Goal: Complete application form: Complete application form

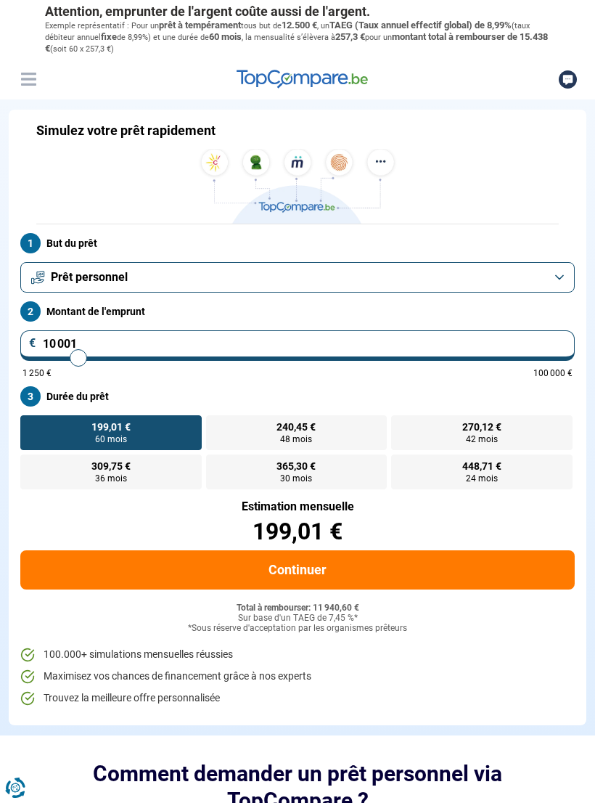
click at [553, 272] on button "Prêt personnel" at bounding box center [297, 277] width 555 height 30
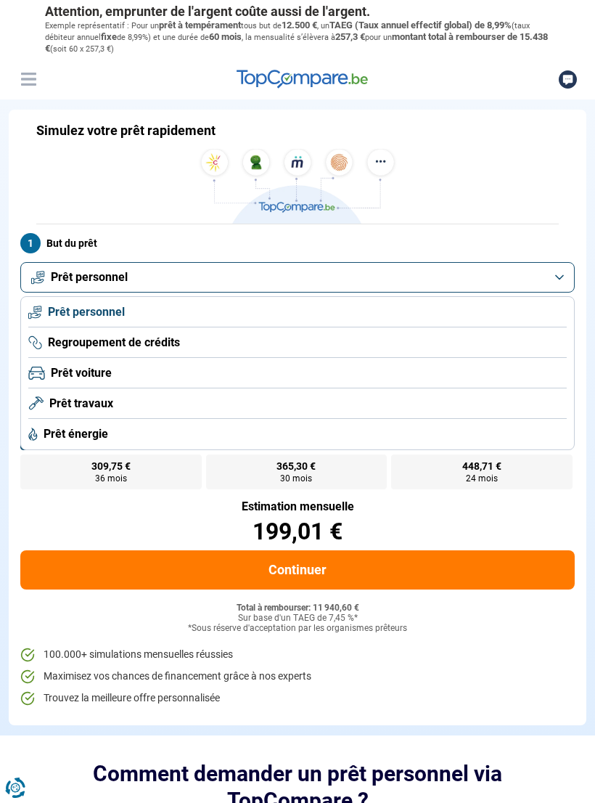
click at [99, 365] on span "Prêt voiture" at bounding box center [81, 373] width 61 height 16
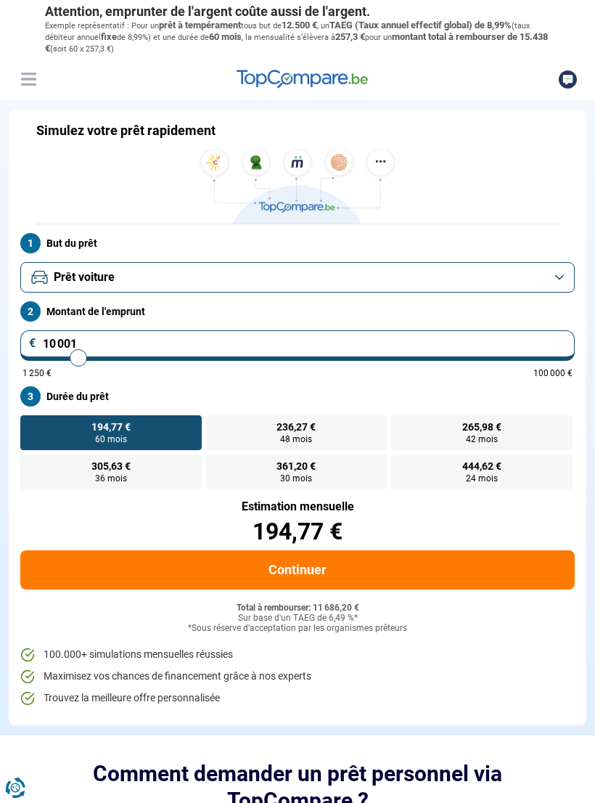
type input "10 500"
type input "10500"
type input "10 750"
type input "10750"
type input "11 000"
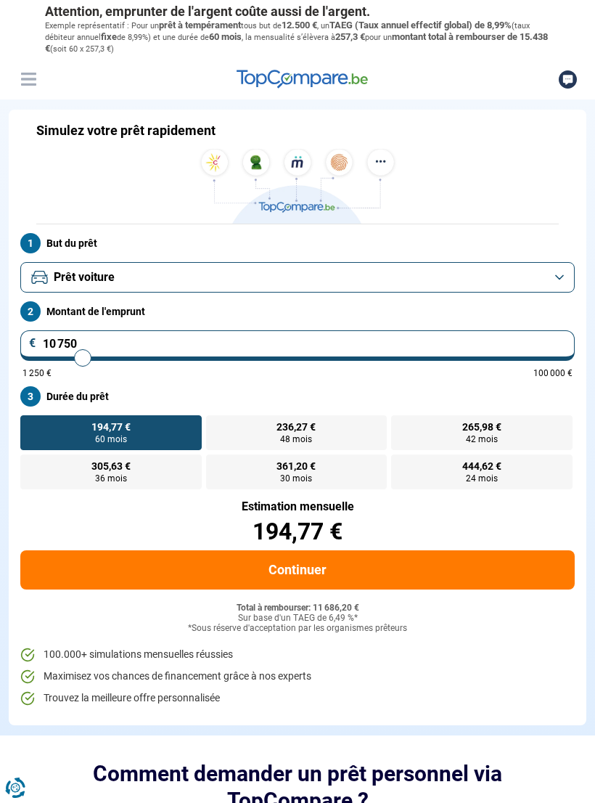
type input "11000"
type input "11 250"
type input "11250"
type input "11 500"
type input "11500"
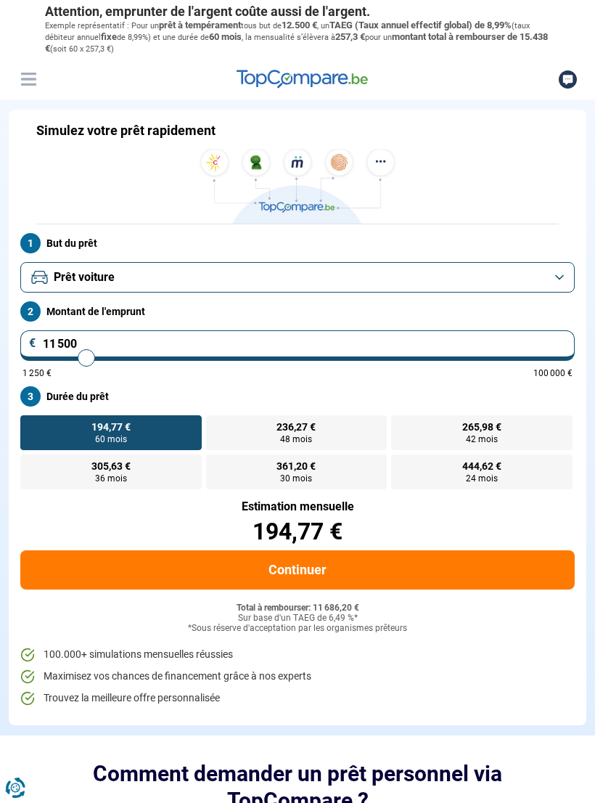
type input "11 750"
type input "11750"
type input "12 000"
type input "12000"
type input "12 250"
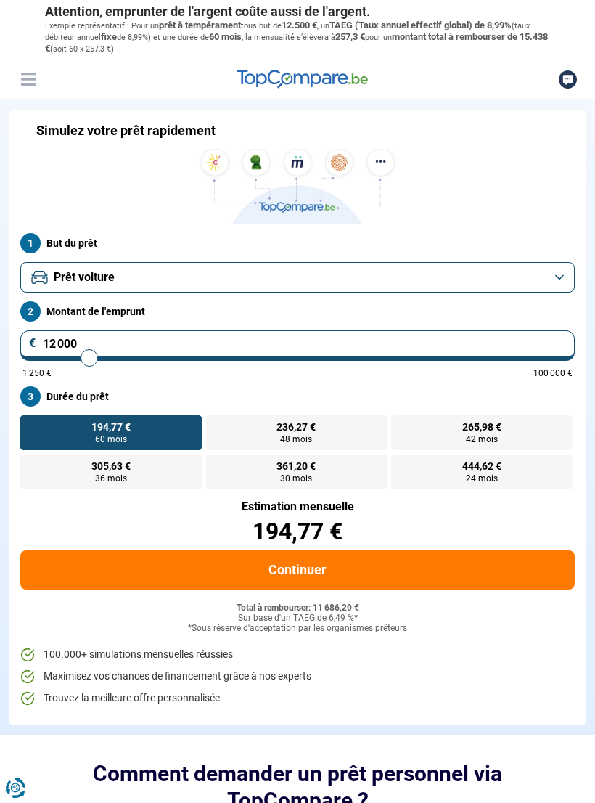
type input "12250"
type input "12 500"
type input "12500"
type input "12 750"
type input "12750"
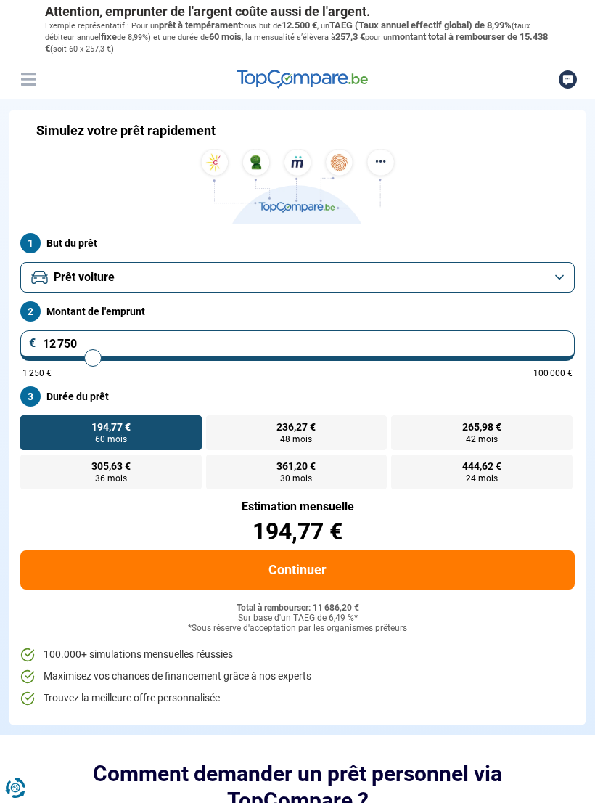
type input "13 000"
type input "13000"
type input "13 250"
type input "13250"
type input "13 500"
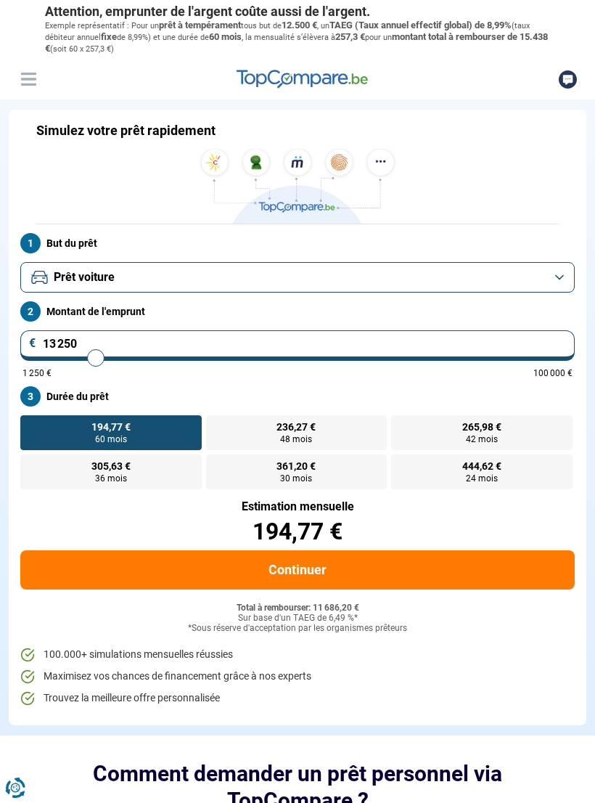
type input "13500"
type input "13 750"
type input "13750"
type input "14 000"
type input "14000"
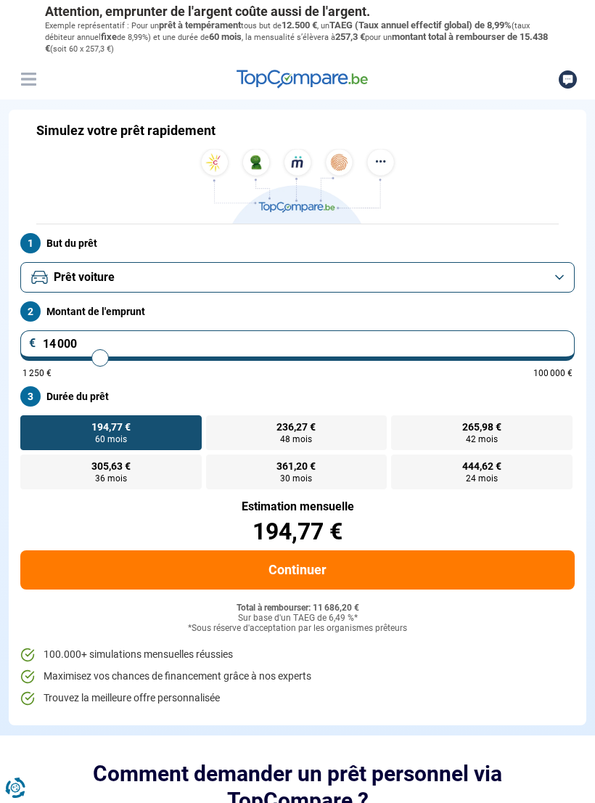
type input "14 250"
type input "14250"
type input "14 750"
type input "14750"
type input "15 000"
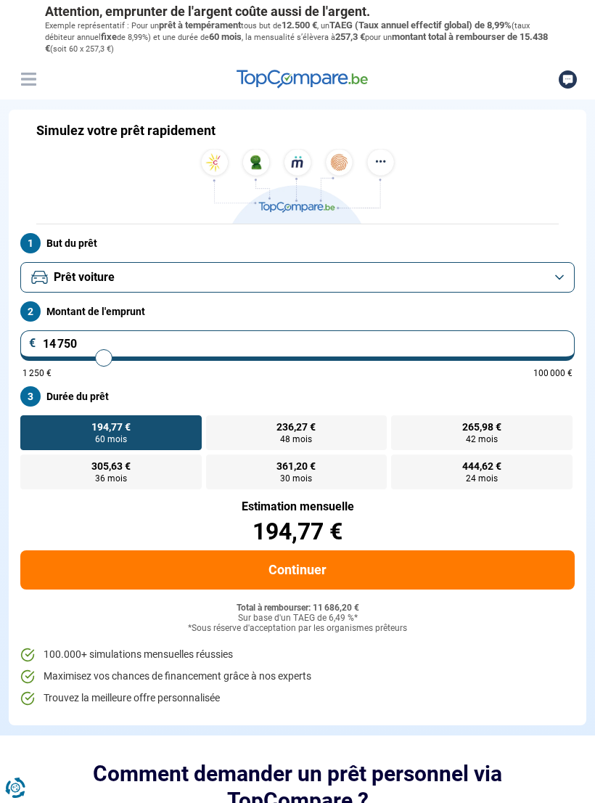
type input "15000"
type input "15 250"
type input "15250"
type input "15 500"
type input "15500"
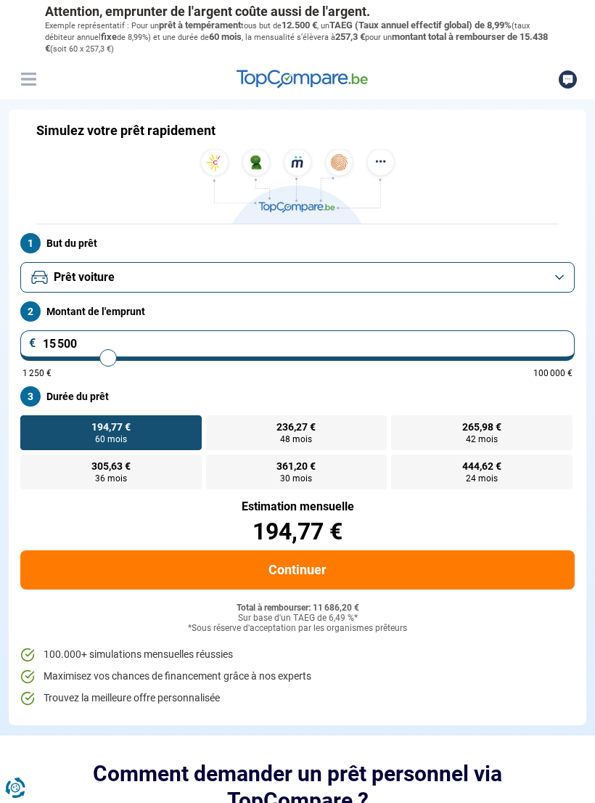
type input "15 750"
type input "15750"
type input "16 000"
type input "16000"
type input "16 500"
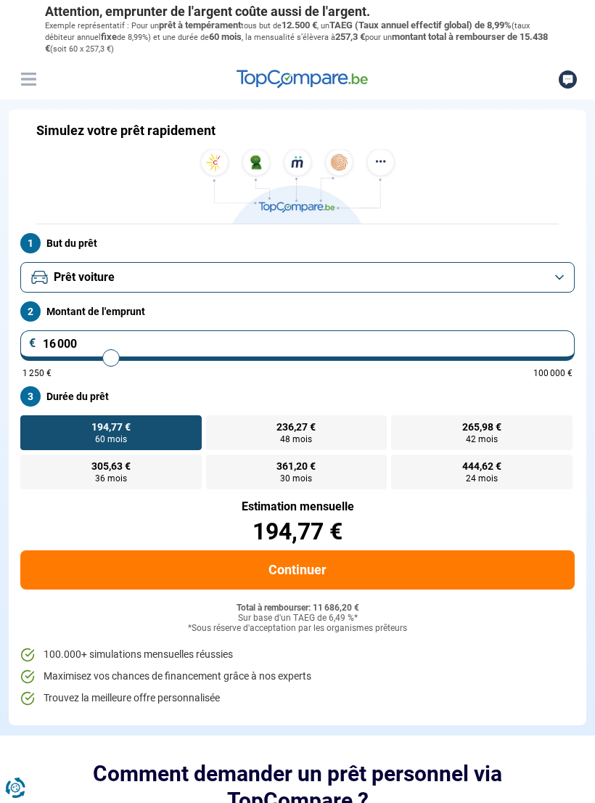
type input "16500"
type input "16 750"
type input "16750"
type input "17 000"
type input "17000"
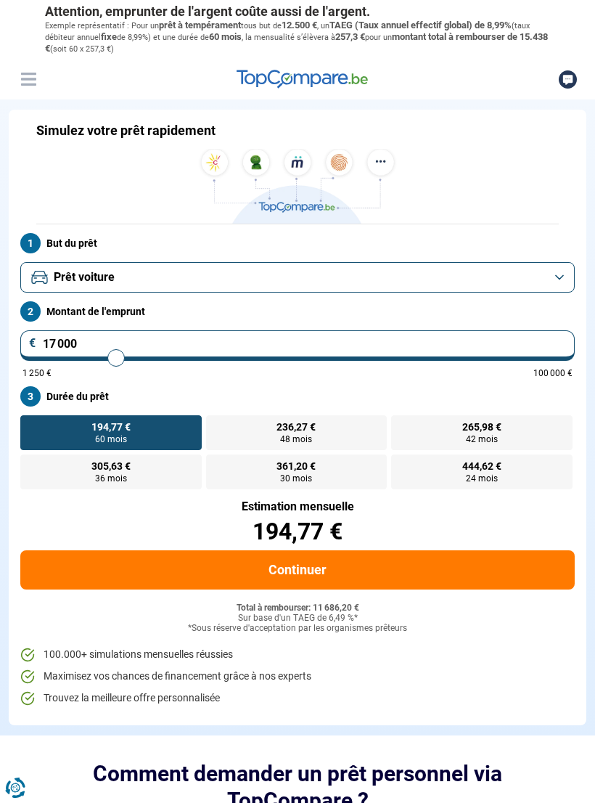
type input "17 250"
type input "17250"
type input "17 500"
type input "17500"
type input "17 750"
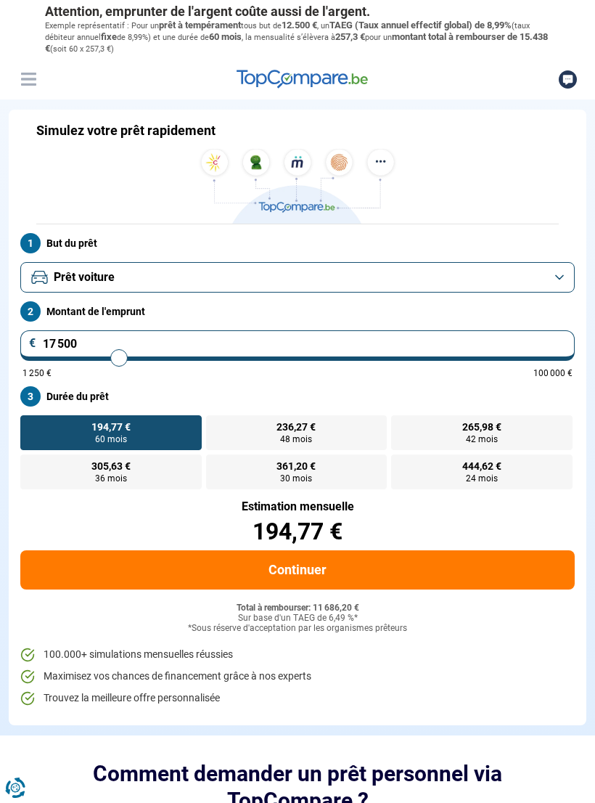
type input "17750"
type input "18 000"
type input "18000"
type input "18 500"
type input "18500"
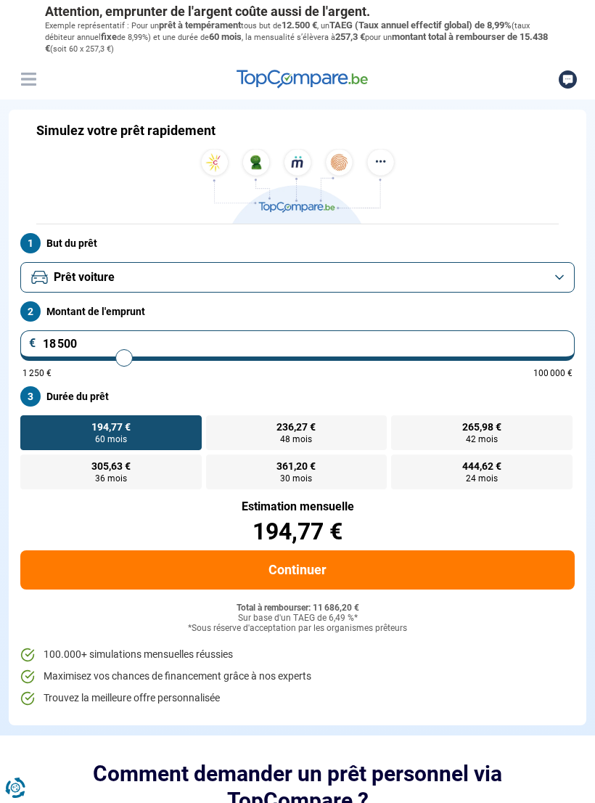
type input "18 750"
type input "18750"
type input "19 000"
type input "19000"
type input "19 250"
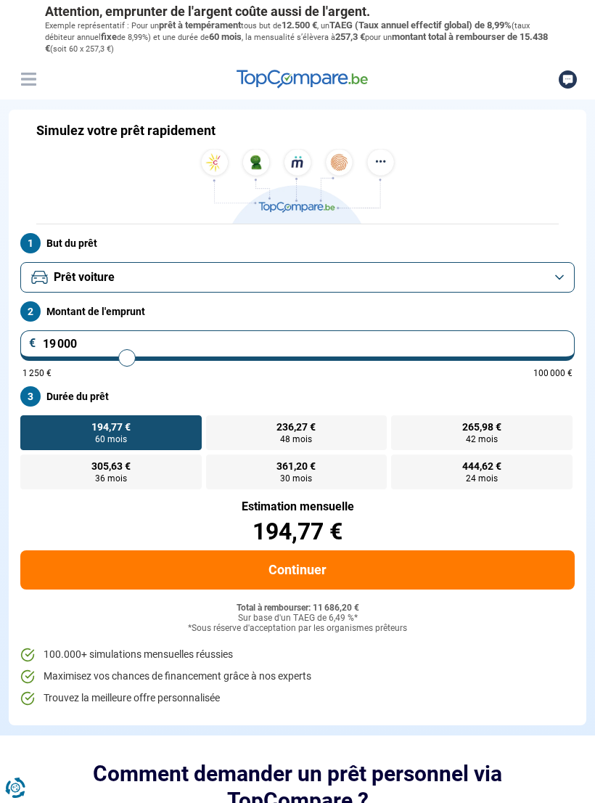
type input "19250"
type input "19 500"
type input "19500"
type input "19 750"
type input "19750"
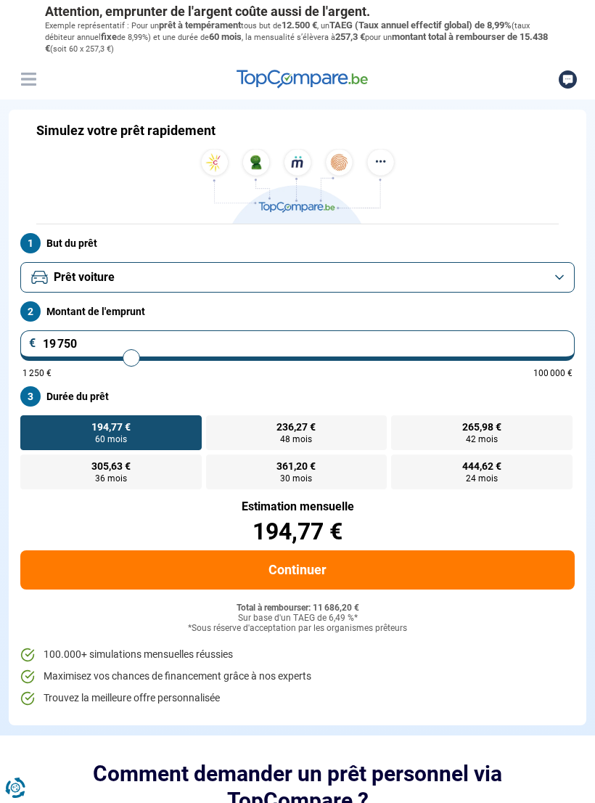
type input "20 250"
type input "20250"
type input "20 500"
type input "20500"
type input "20 750"
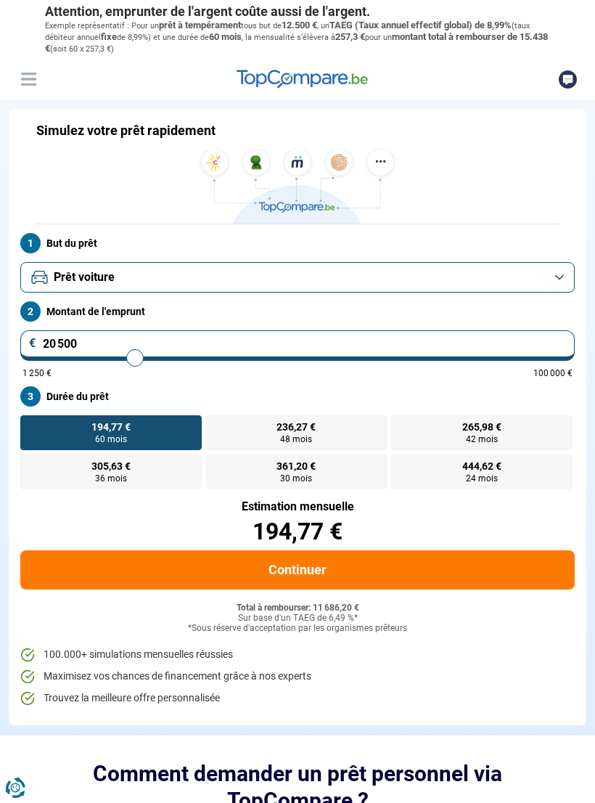
type input "20750"
type input "21 000"
type input "21000"
type input "21 250"
type input "21250"
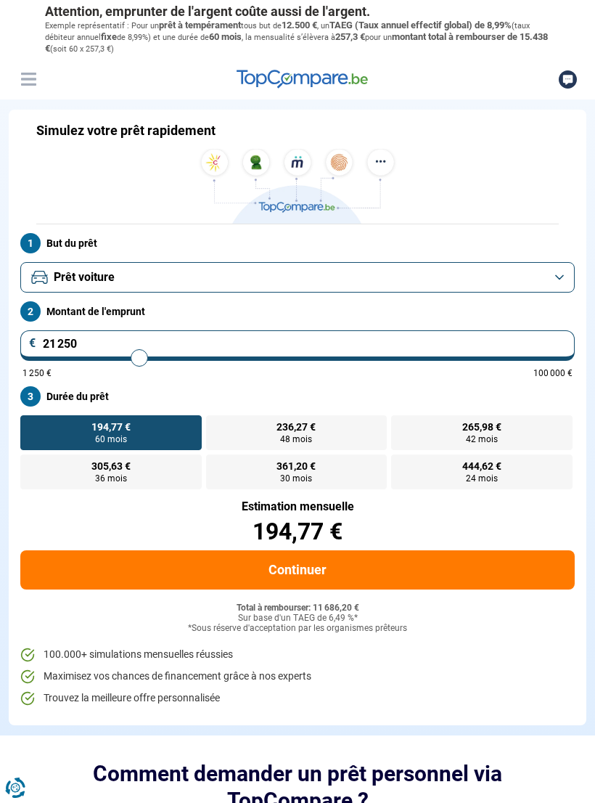
type input "21 500"
type input "21500"
type input "22 000"
type input "22000"
type input "22 250"
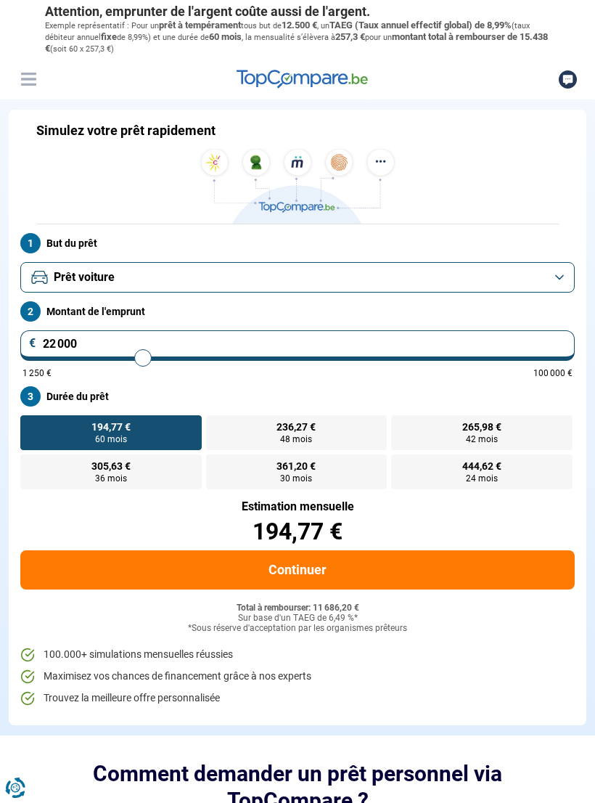
type input "22250"
type input "22 500"
type input "22500"
type input "22 750"
type input "22750"
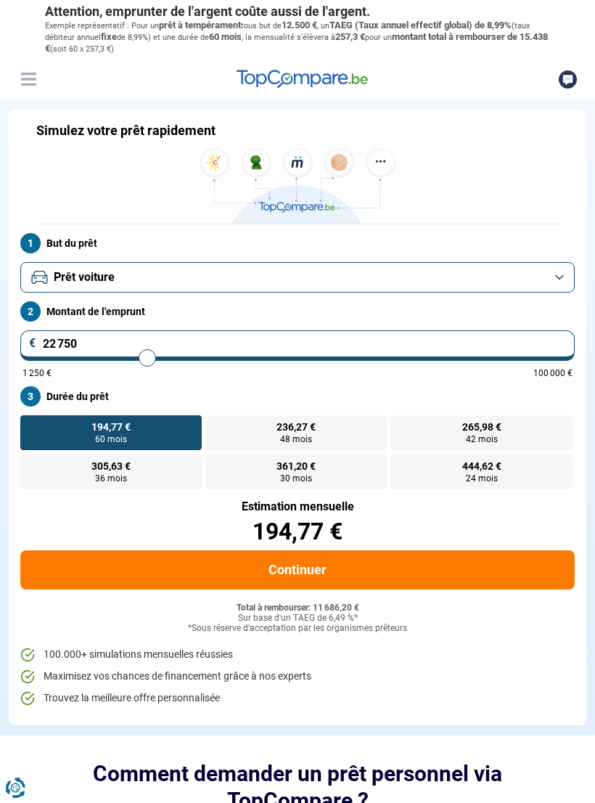
type input "23 000"
type input "23000"
type input "23 250"
type input "23250"
type input "23 750"
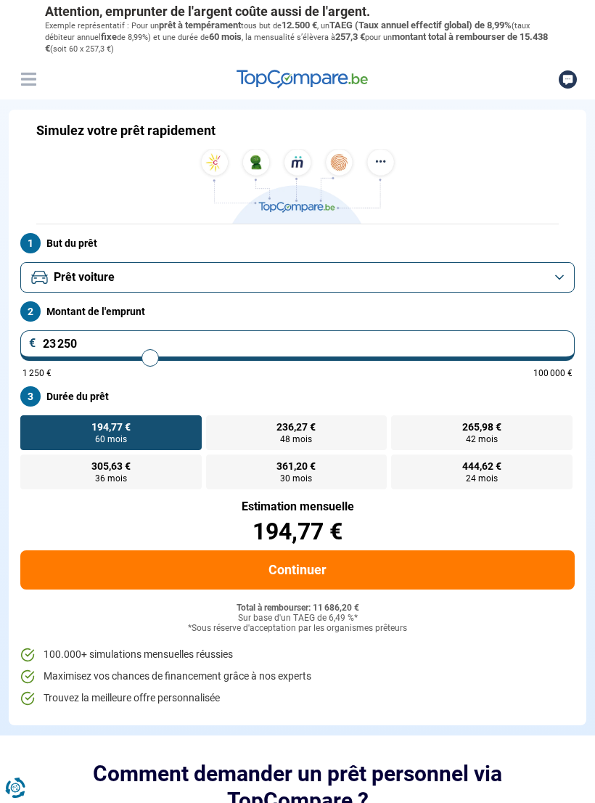
type input "23750"
type input "24 000"
type input "24000"
type input "24 250"
type input "24250"
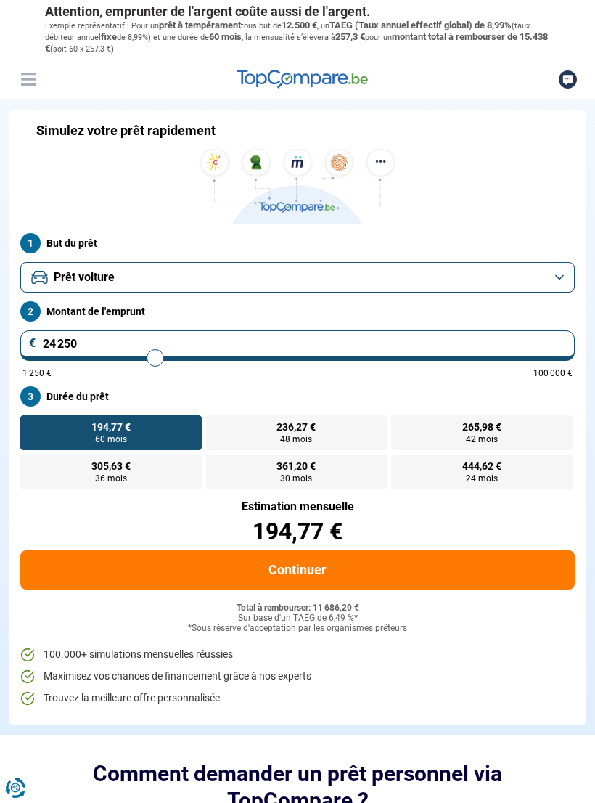
type input "24 500"
type input "24500"
type input "24 750"
type input "24750"
type input "25 000"
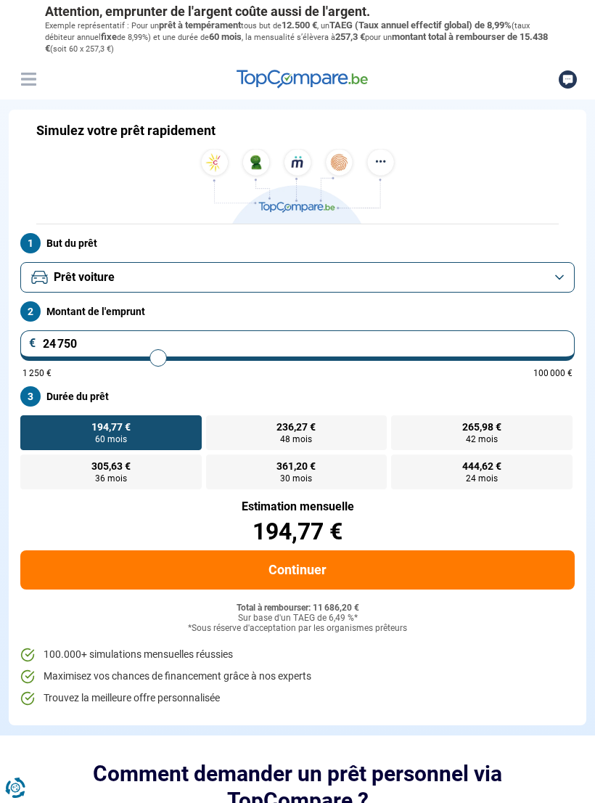
type input "25000"
type input "25 250"
type input "25250"
type input "25 500"
type input "25500"
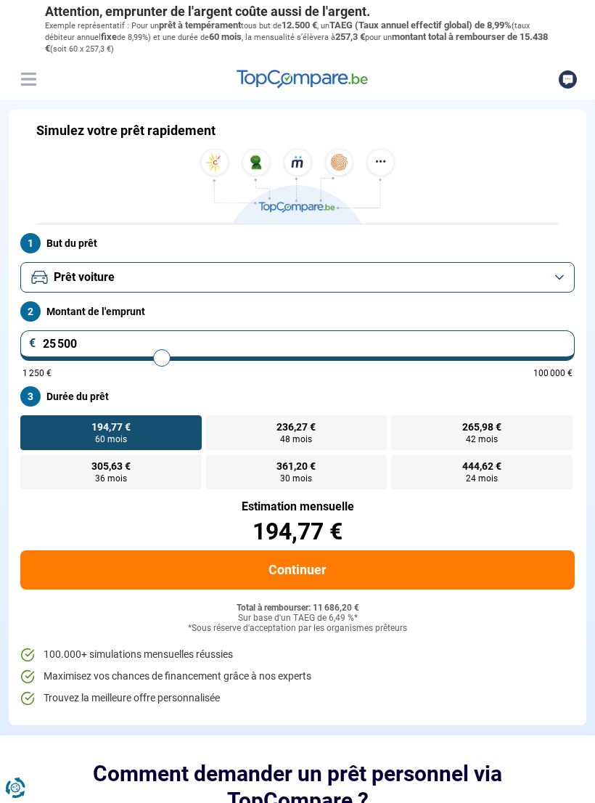
type input "25 750"
type input "25750"
type input "26 000"
type input "26000"
type input "26 250"
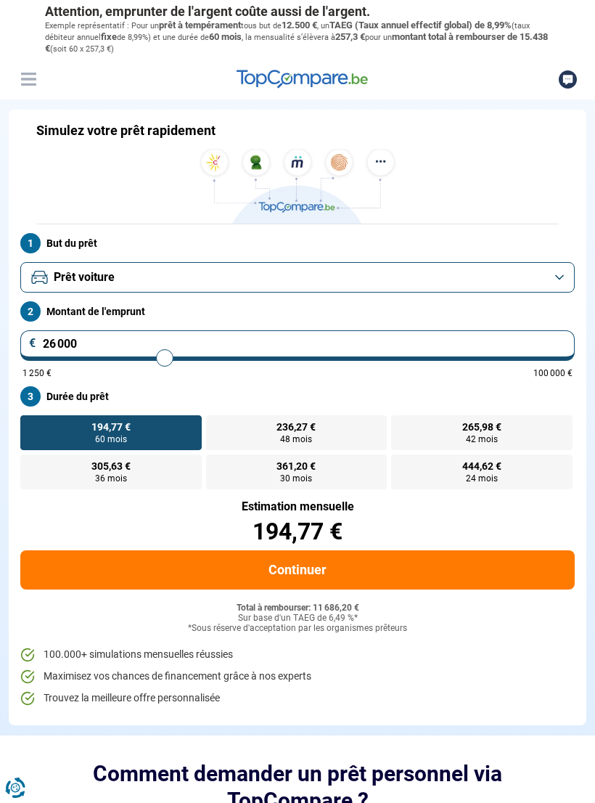
type input "26250"
type input "26 500"
type input "26500"
type input "26 750"
type input "26750"
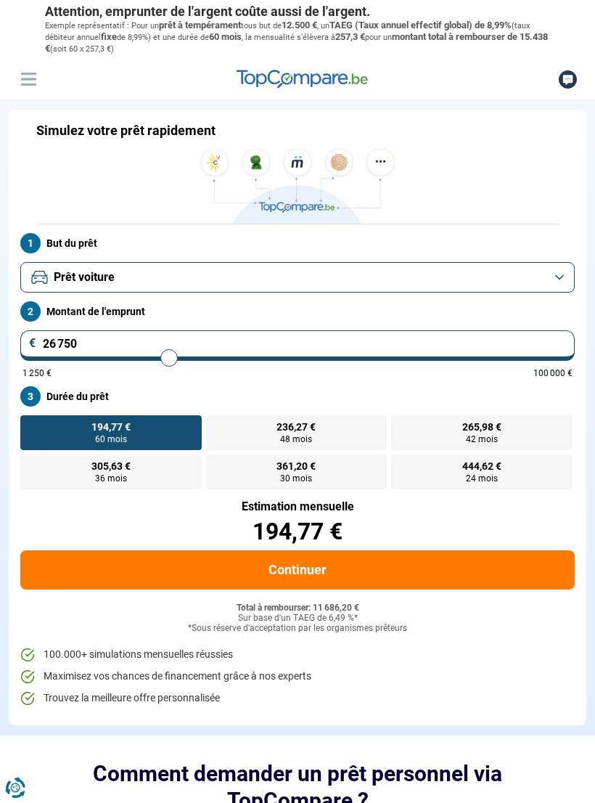
type input "27 000"
type input "27000"
type input "27 500"
type input "27500"
type input "27 750"
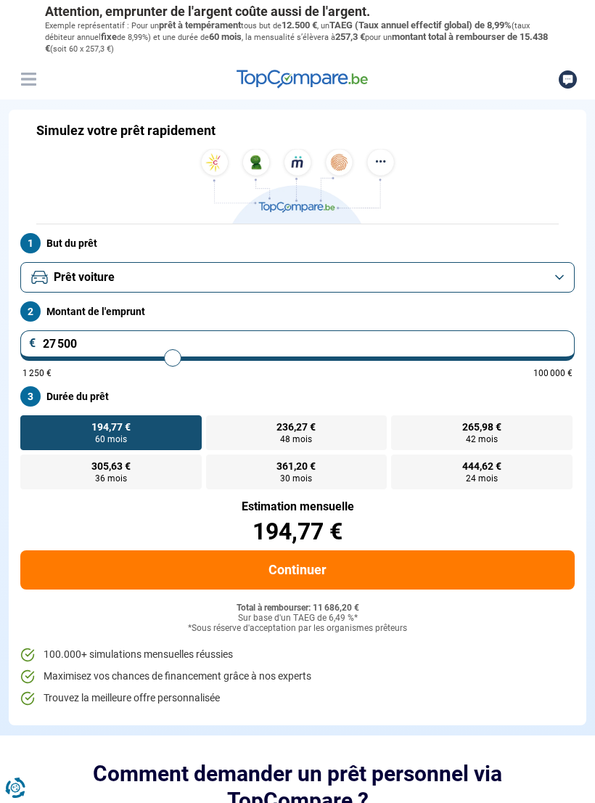
type input "27750"
type input "28 000"
type input "28000"
type input "28 250"
type input "28250"
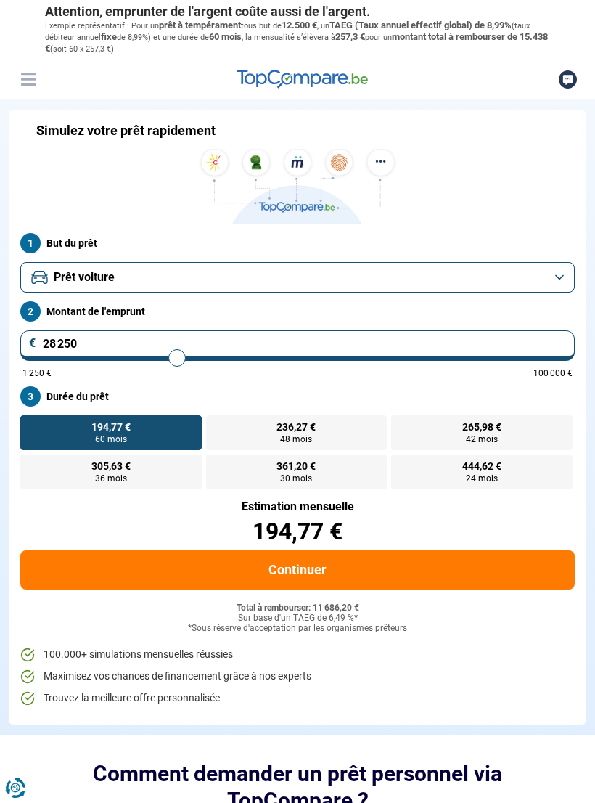
type input "28 500"
type input "28500"
type input "28 750"
type input "28750"
type input "29 000"
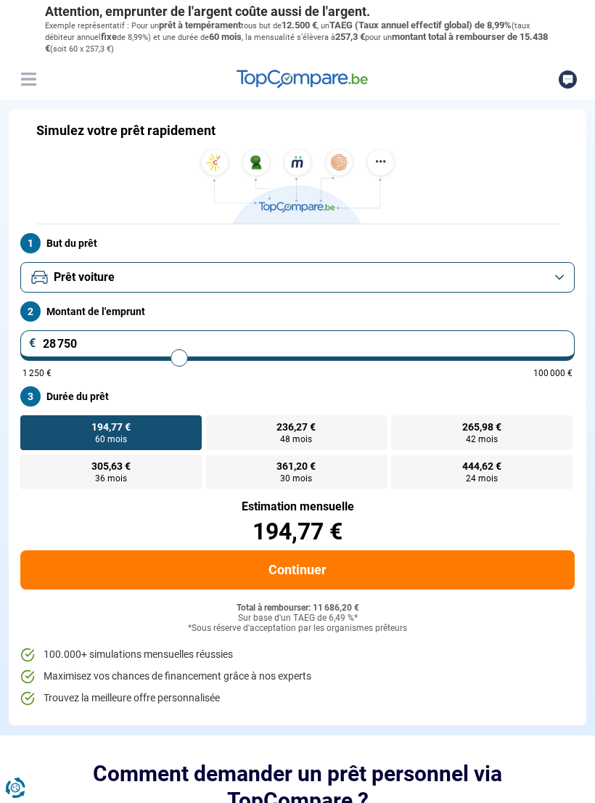
type input "29000"
type input "29 250"
type input "29250"
type input "29 500"
type input "29500"
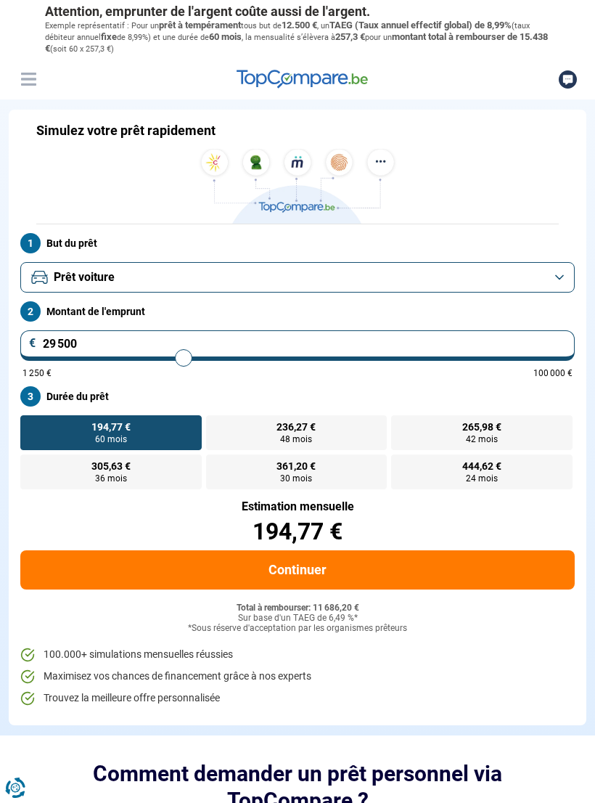
type input "29 750"
type input "29750"
type input "30 000"
type input "30000"
type input "30 250"
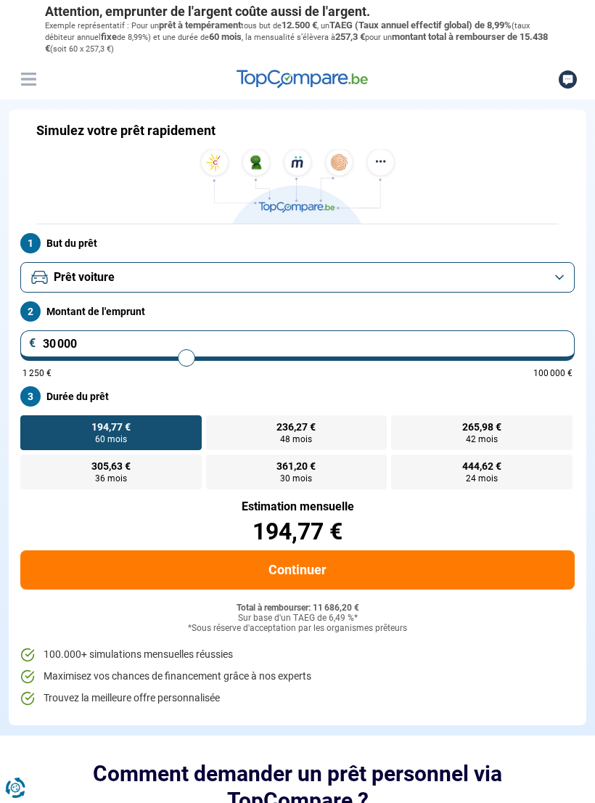
type input "30250"
type input "30 500"
type input "30500"
type input "31 000"
type input "31000"
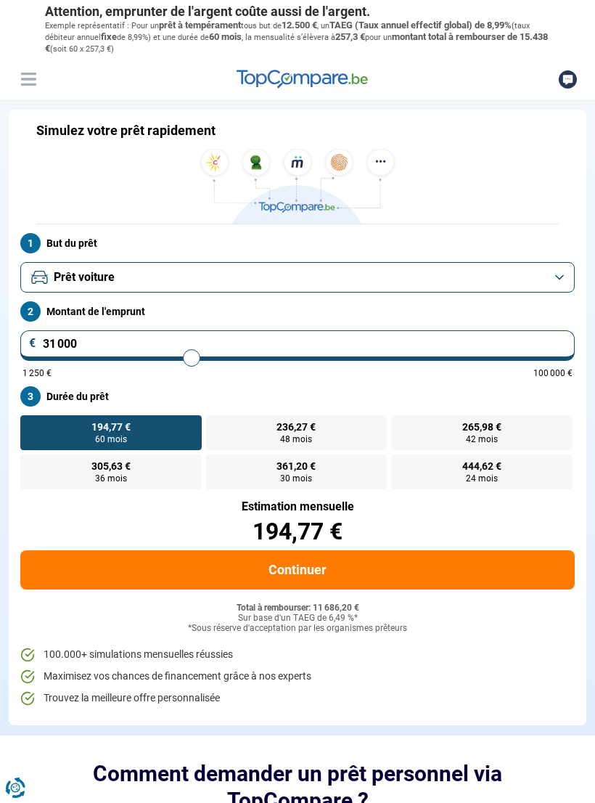
type input "31 250"
type input "31250"
type input "31 500"
type input "31500"
type input "31 250"
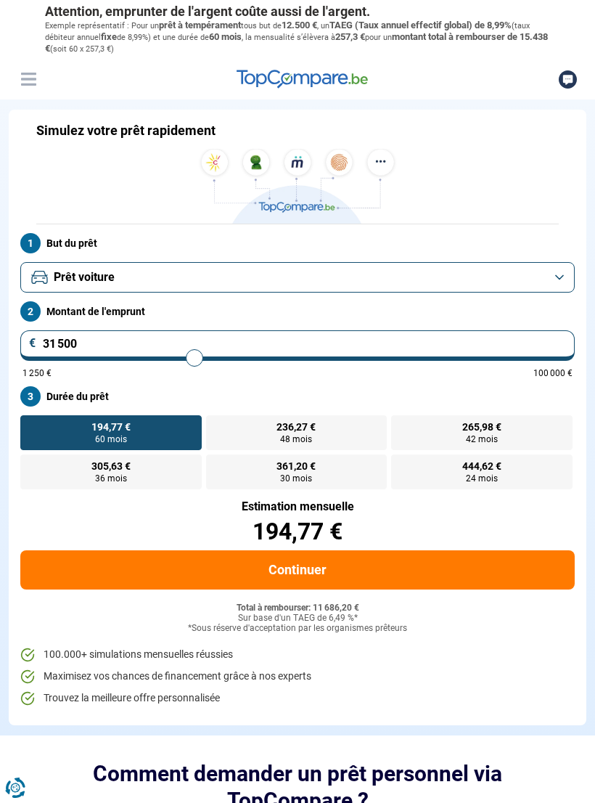
type input "31250"
type input "31 000"
type input "31000"
type input "30 750"
type input "30750"
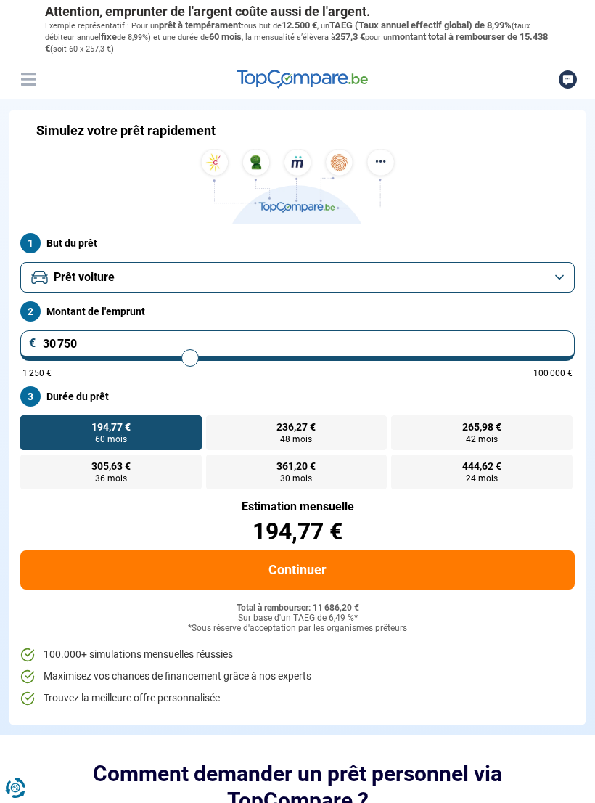
type input "30 500"
type input "30500"
type input "30 250"
type input "30250"
type input "30 000"
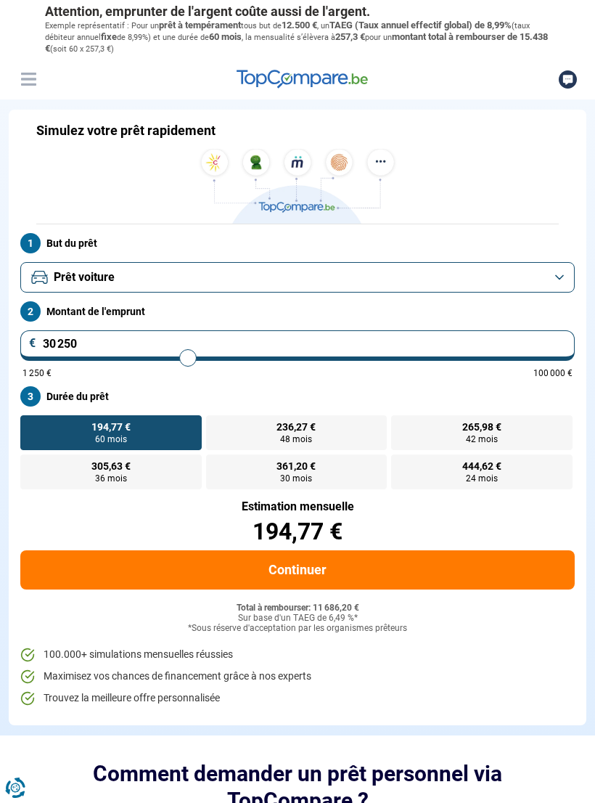
type input "30000"
type input "29 750"
type input "29750"
type input "29 500"
type input "29500"
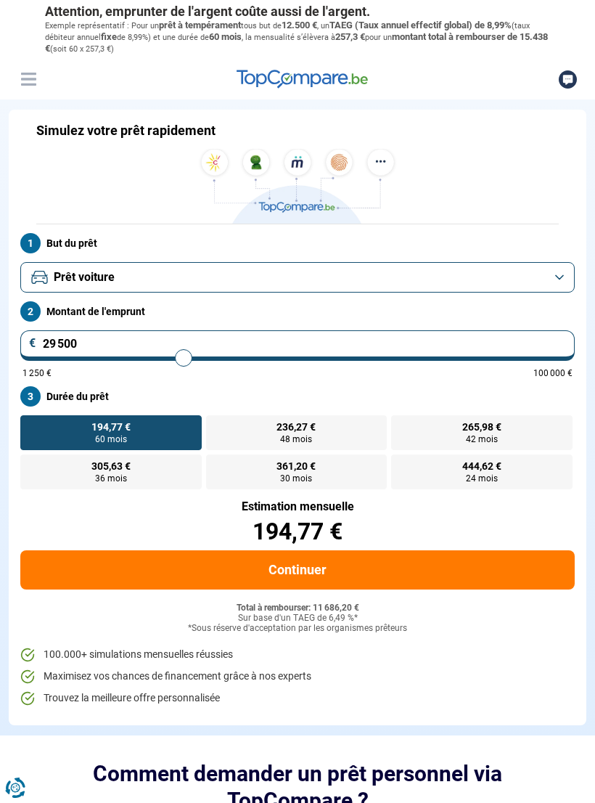
type input "29 250"
type input "29250"
type input "29 500"
type input "29500"
type input "29 750"
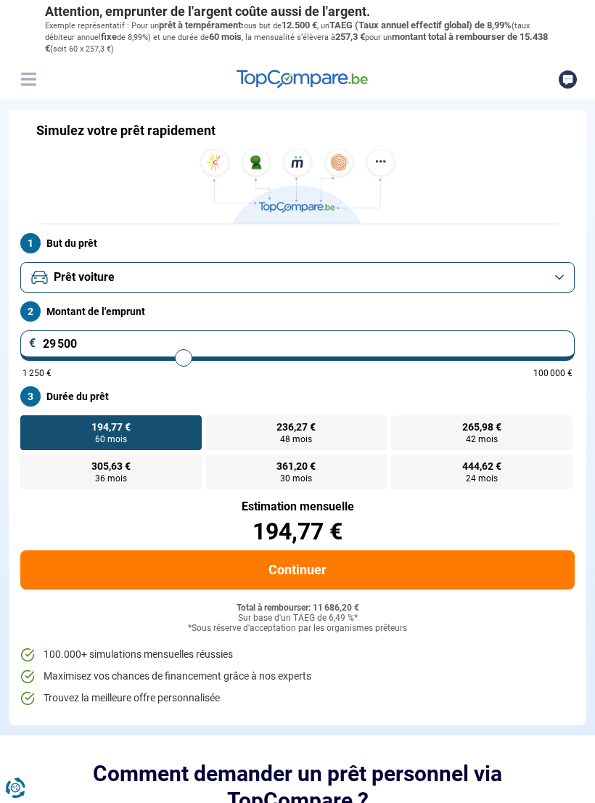
type input "29750"
type input "30 000"
type input "30000"
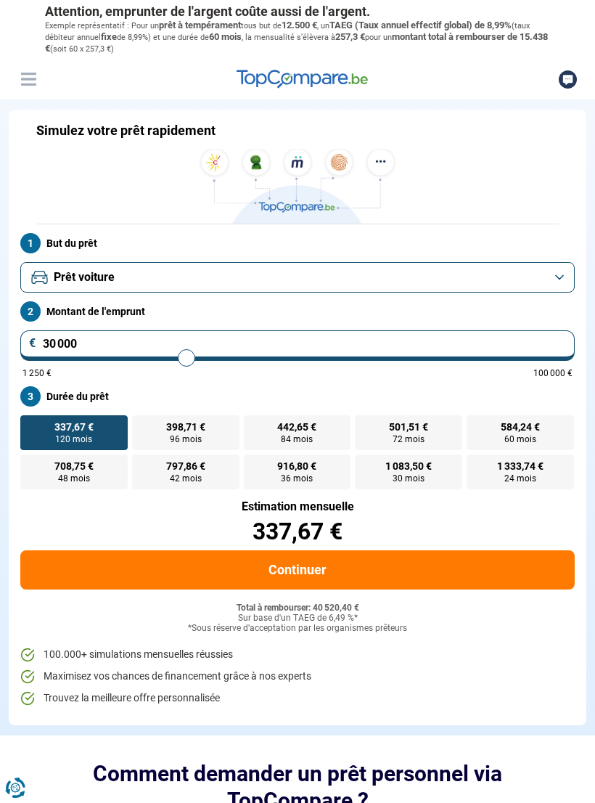
click at [534, 428] on span "584,24 €" at bounding box center [520, 427] width 39 height 10
click at [476, 425] on input "584,24 € 60 mois" at bounding box center [471, 419] width 9 height 9
radio input "true"
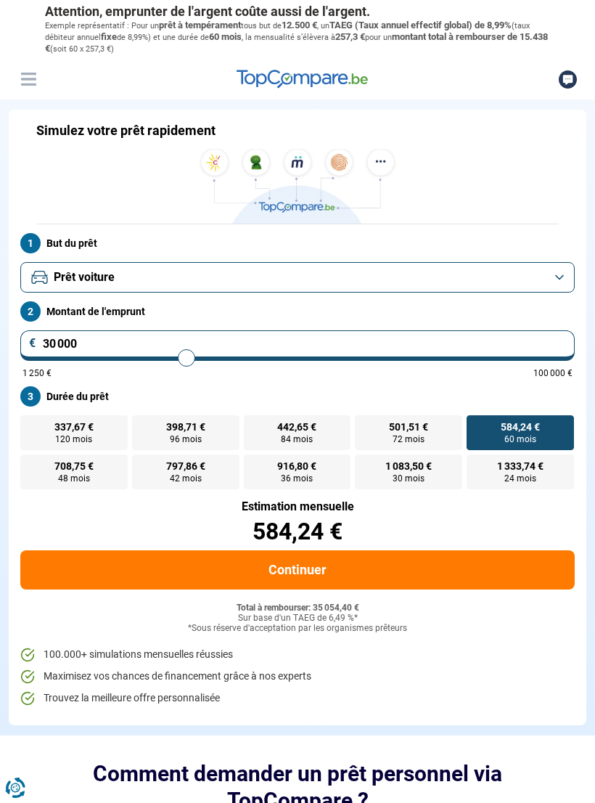
click at [483, 563] on button "Continuer" at bounding box center [297, 569] width 555 height 39
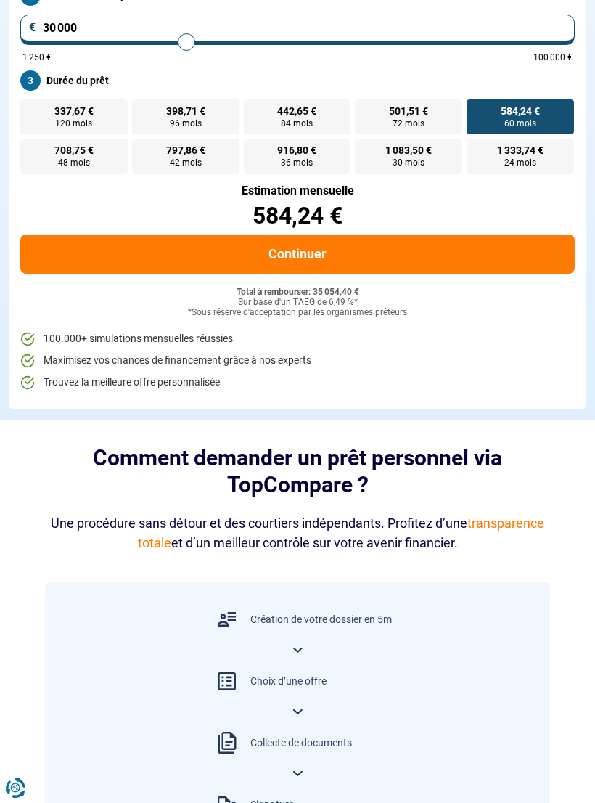
scroll to position [312, 0]
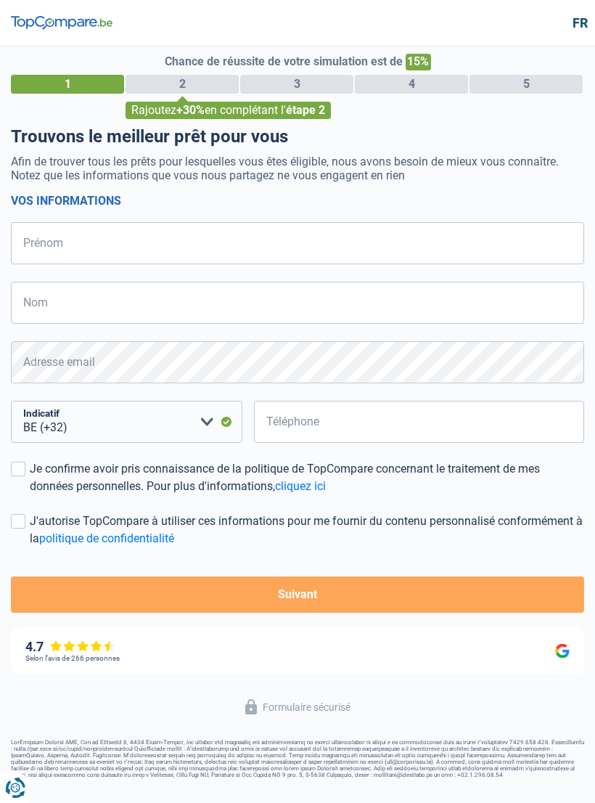
select select "32"
